Goal: Navigation & Orientation: Go to known website

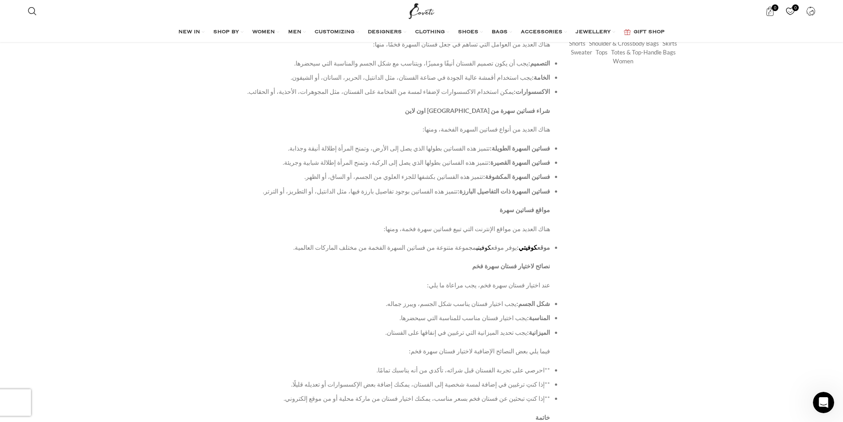
scroll to position [177, 0]
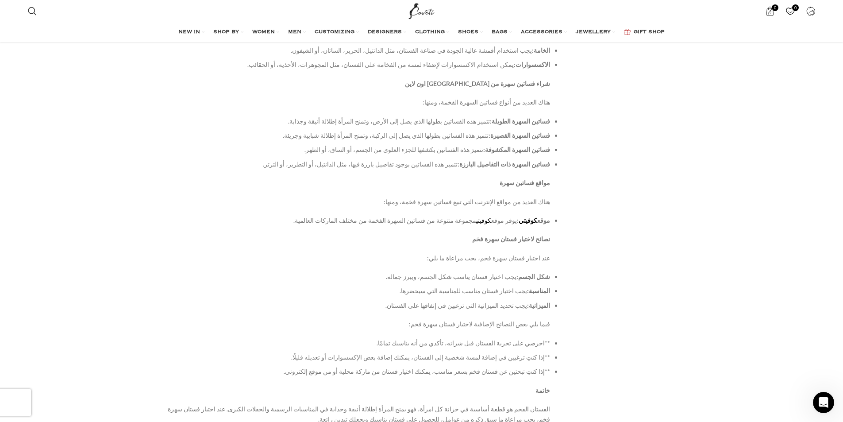
click at [531, 216] on link "كوفيتي" at bounding box center [528, 220] width 19 height 8
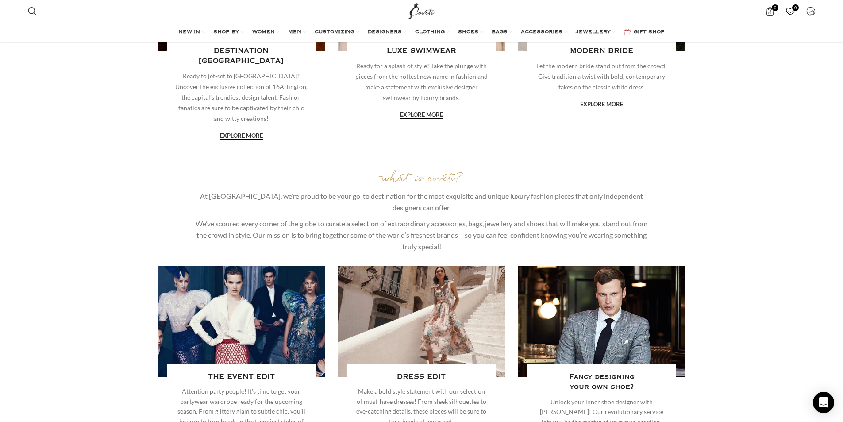
scroll to position [1213, 0]
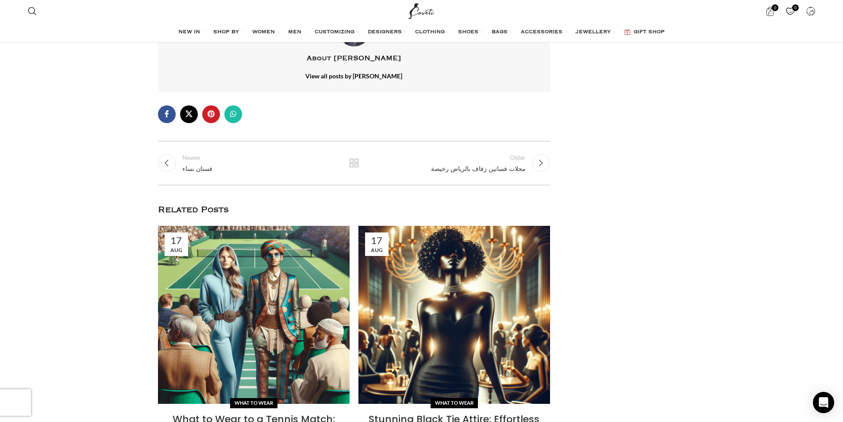
scroll to position [721, 0]
